Goal: Task Accomplishment & Management: Use online tool/utility

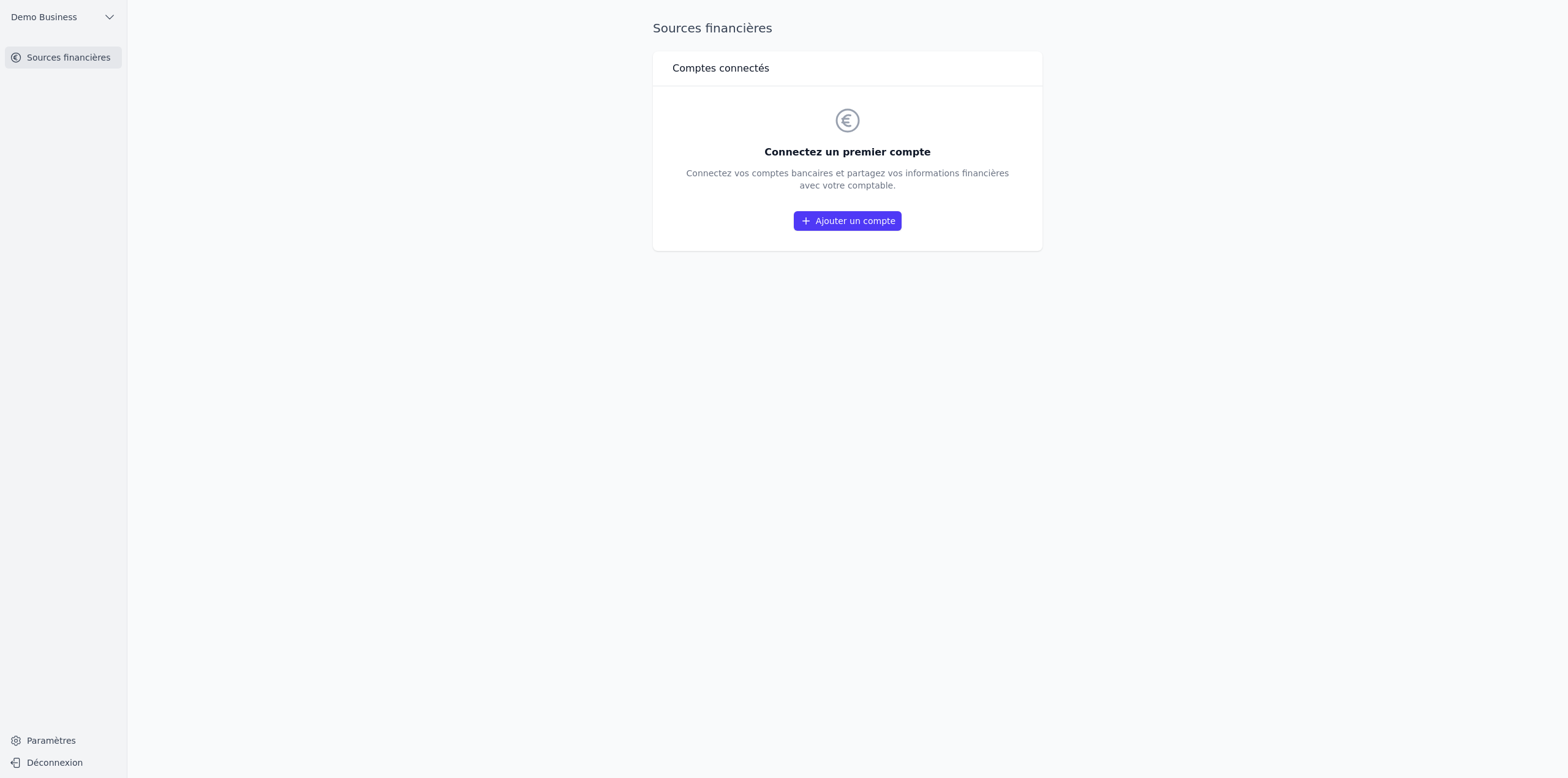
click at [890, 226] on link "Ajouter un compte" at bounding box center [848, 221] width 108 height 20
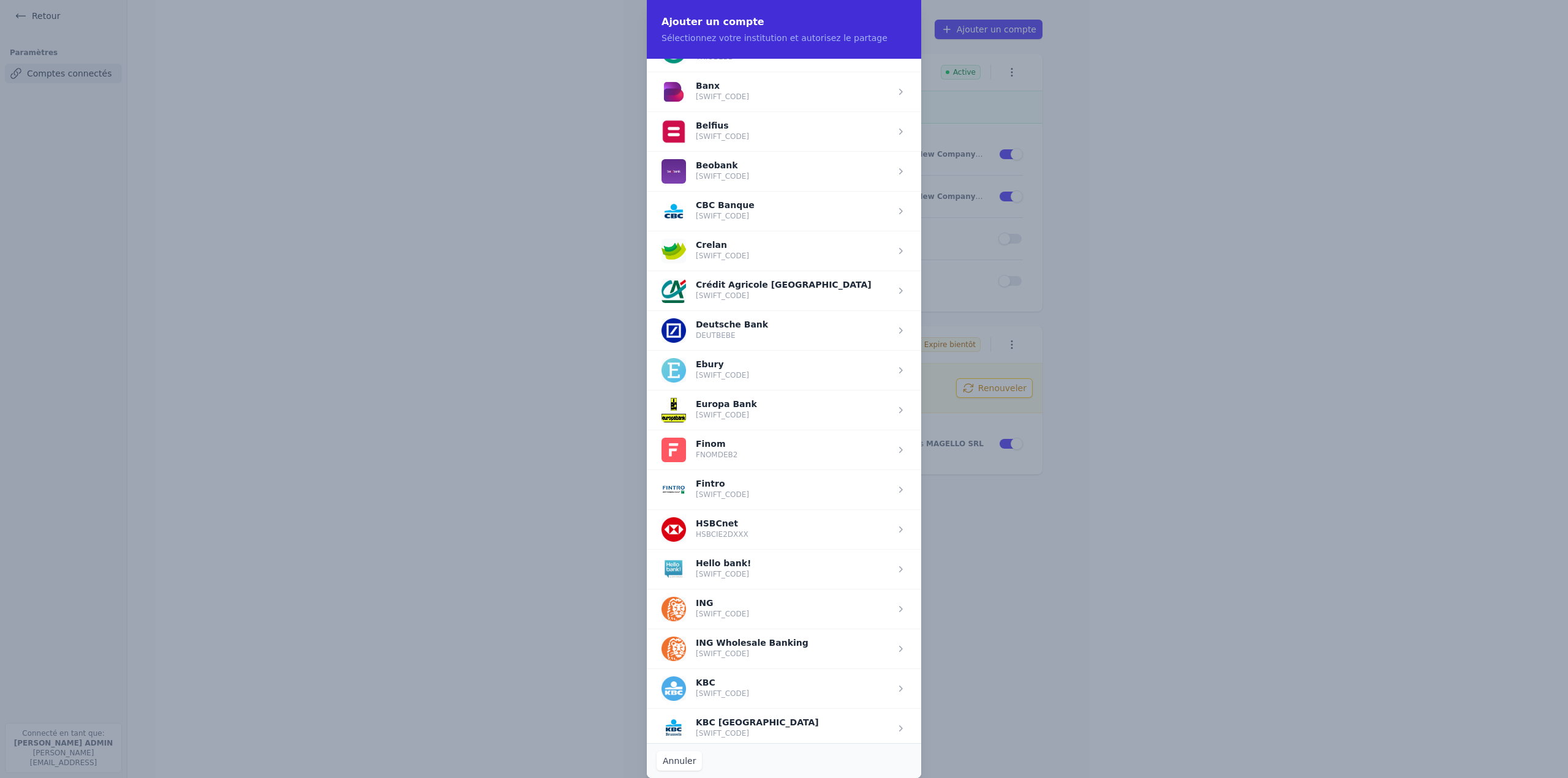
scroll to position [490, 0]
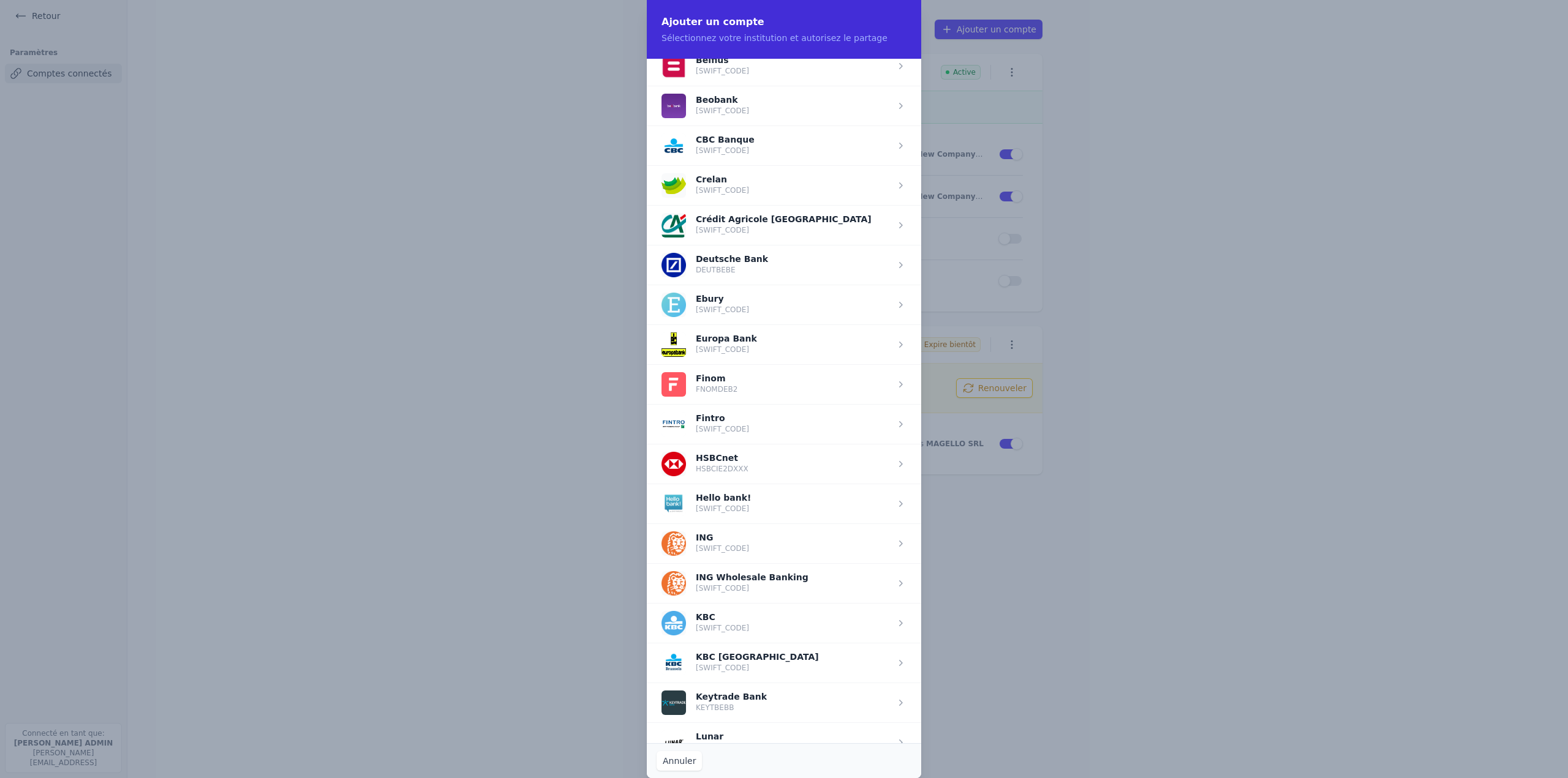
click at [739, 323] on span "button" at bounding box center [784, 304] width 274 height 40
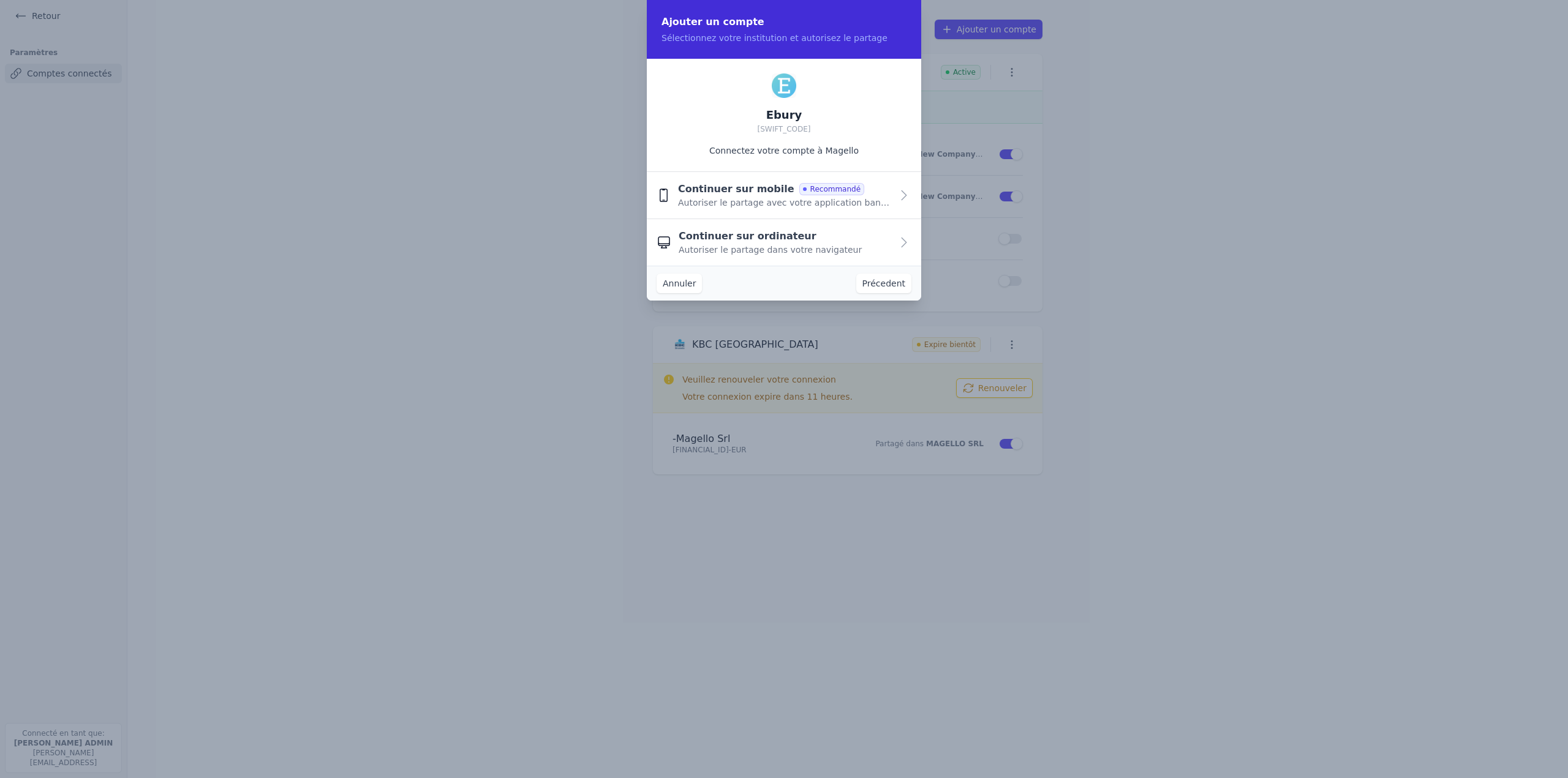
click at [903, 284] on button "Précedent" at bounding box center [883, 283] width 55 height 20
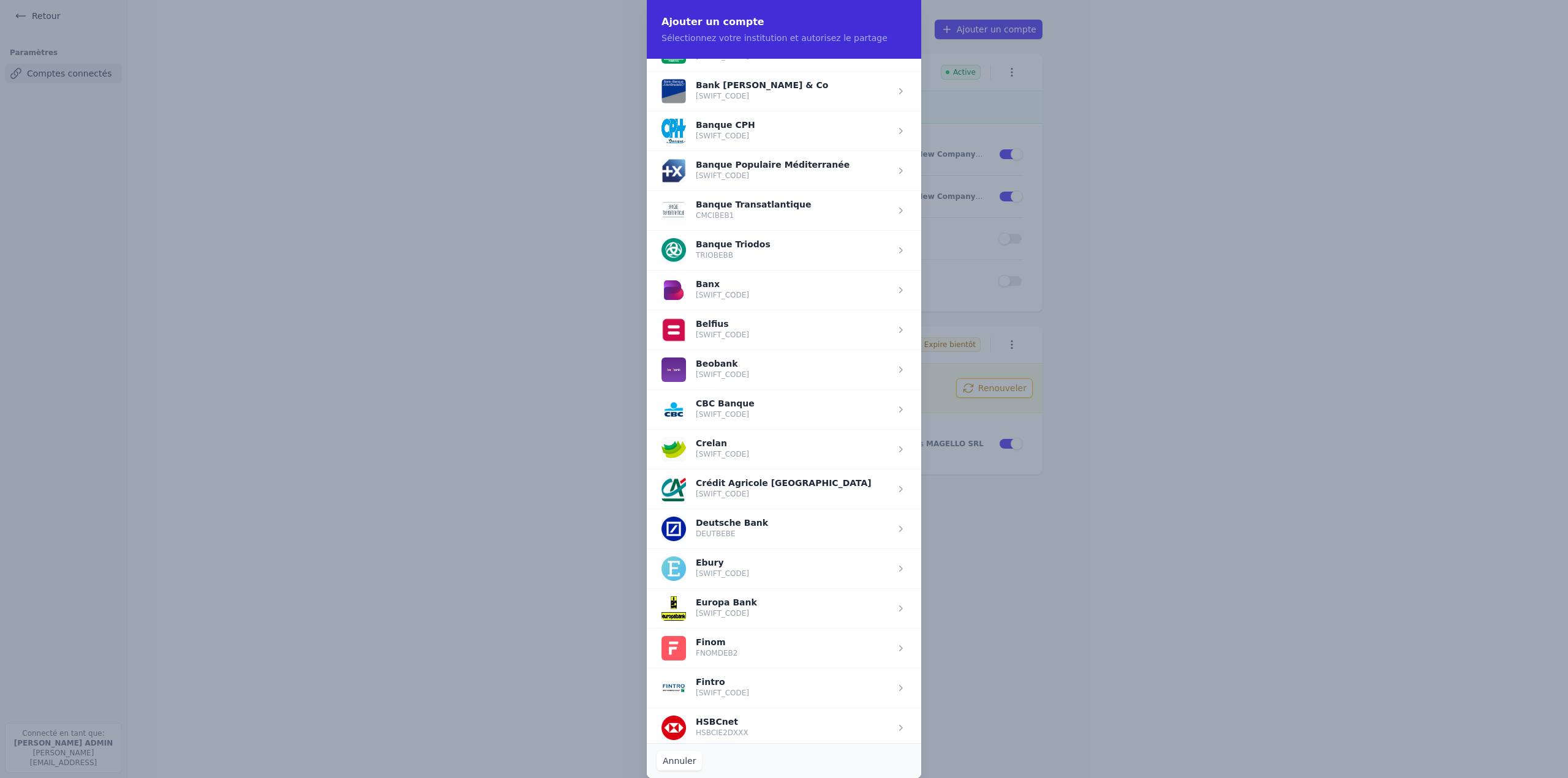
scroll to position [245, 0]
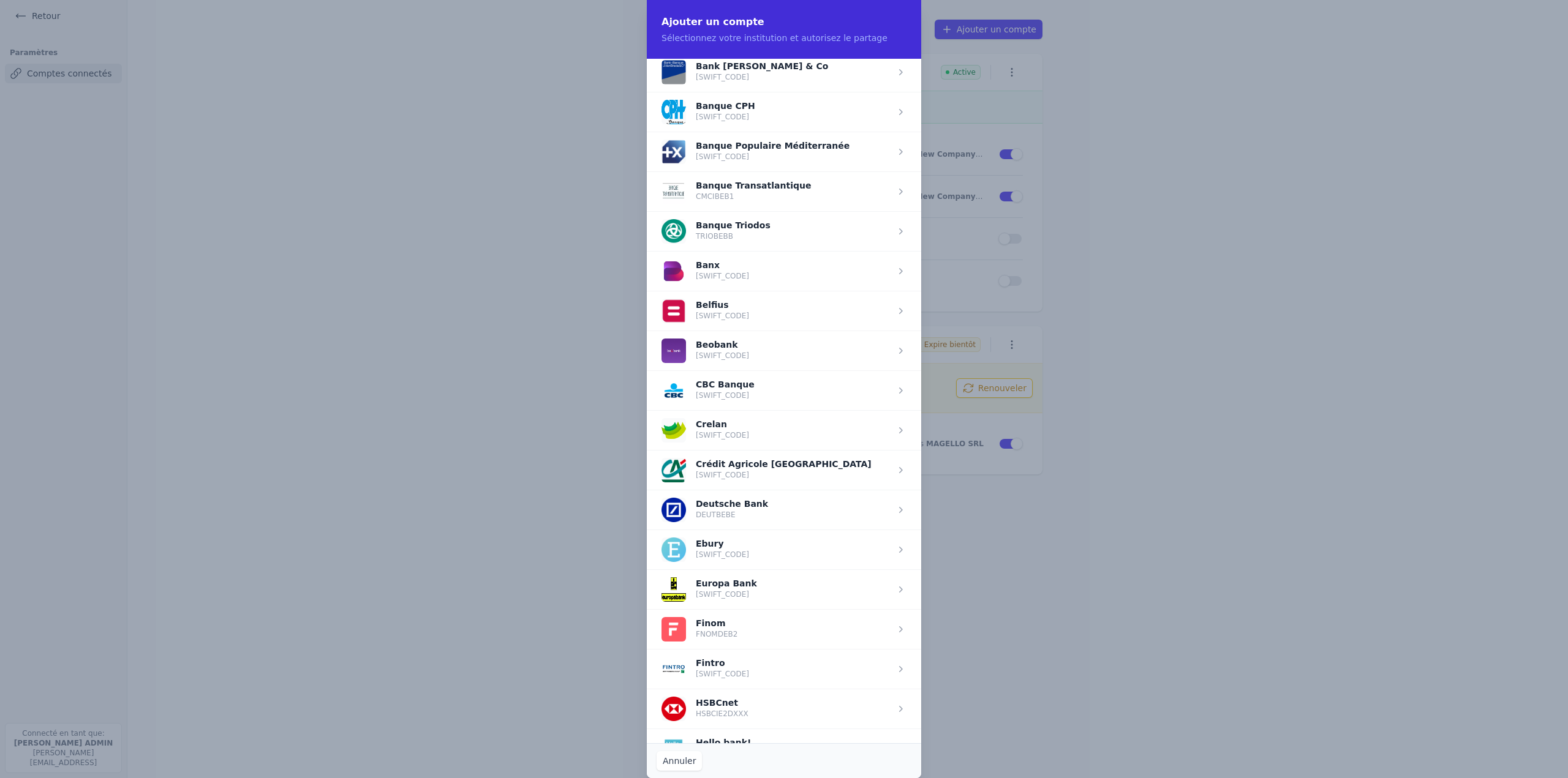
click at [756, 593] on span "button" at bounding box center [784, 590] width 274 height 40
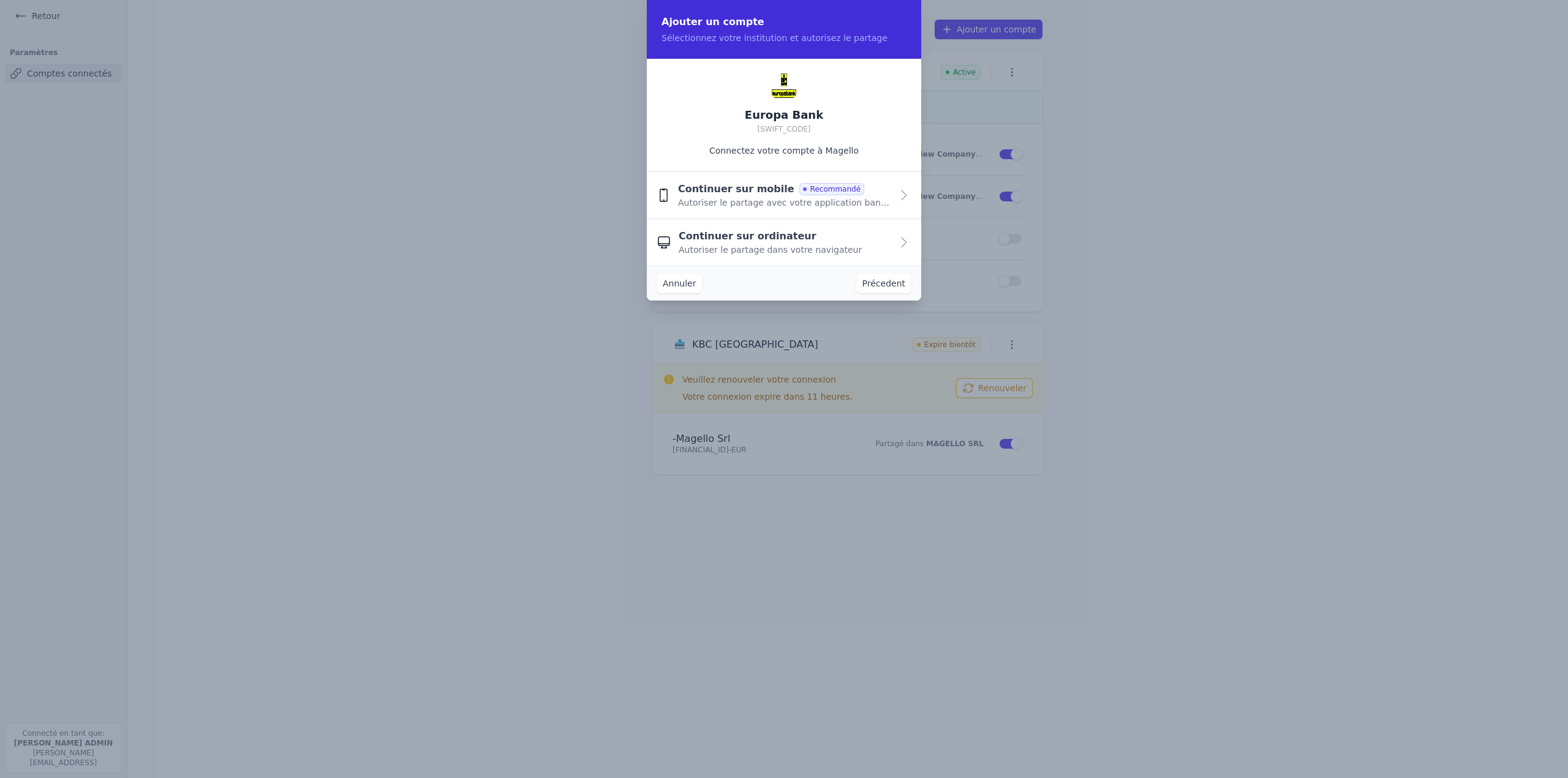
scroll to position [0, 0]
click at [762, 253] on span "Autoriser le partage dans votre navigateur" at bounding box center [770, 250] width 183 height 13
